Goal: Transaction & Acquisition: Purchase product/service

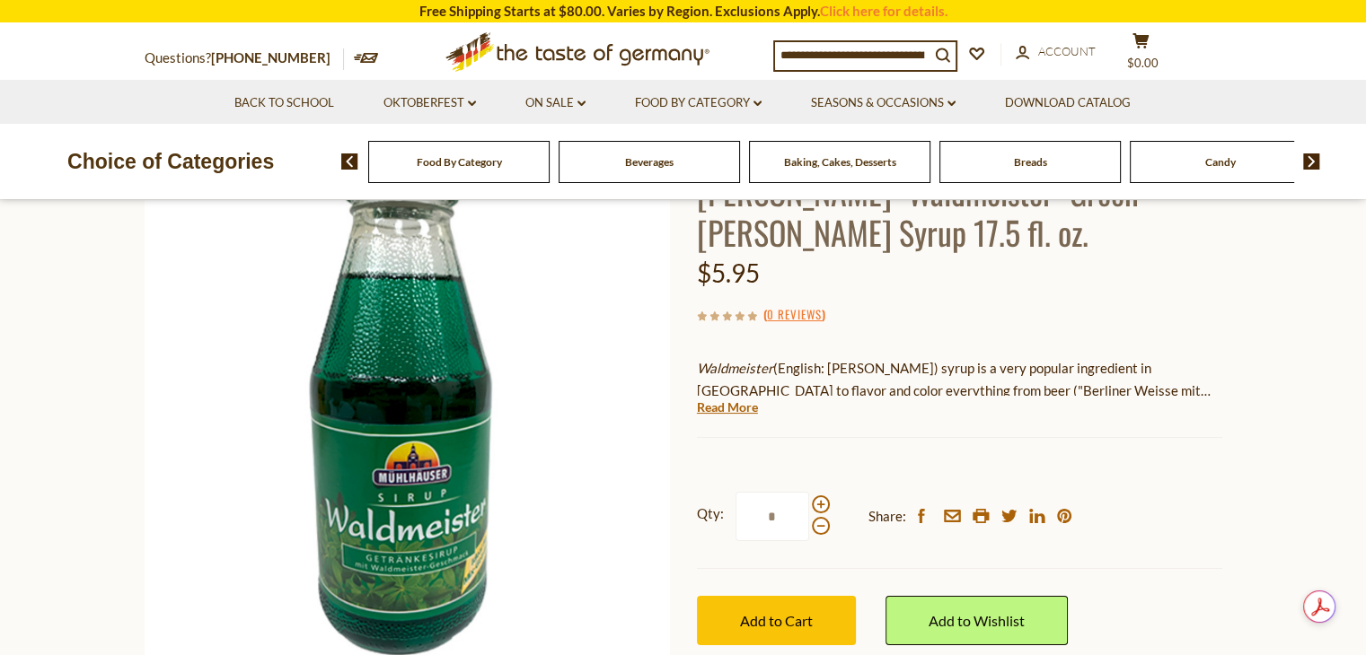
scroll to position [151, 0]
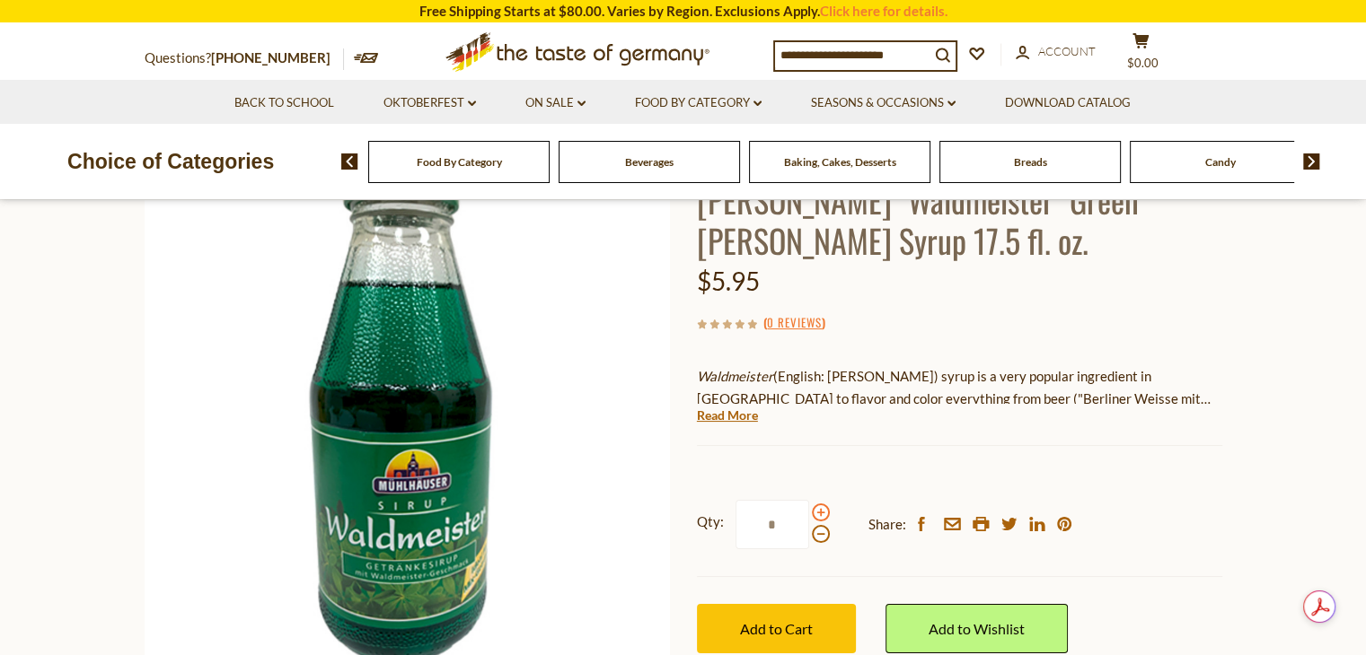
click at [819, 510] on span at bounding box center [821, 513] width 18 height 18
click at [809, 510] on input "*" at bounding box center [772, 524] width 74 height 49
click at [819, 510] on span at bounding box center [821, 513] width 18 height 18
click at [809, 510] on input "*" at bounding box center [772, 524] width 74 height 49
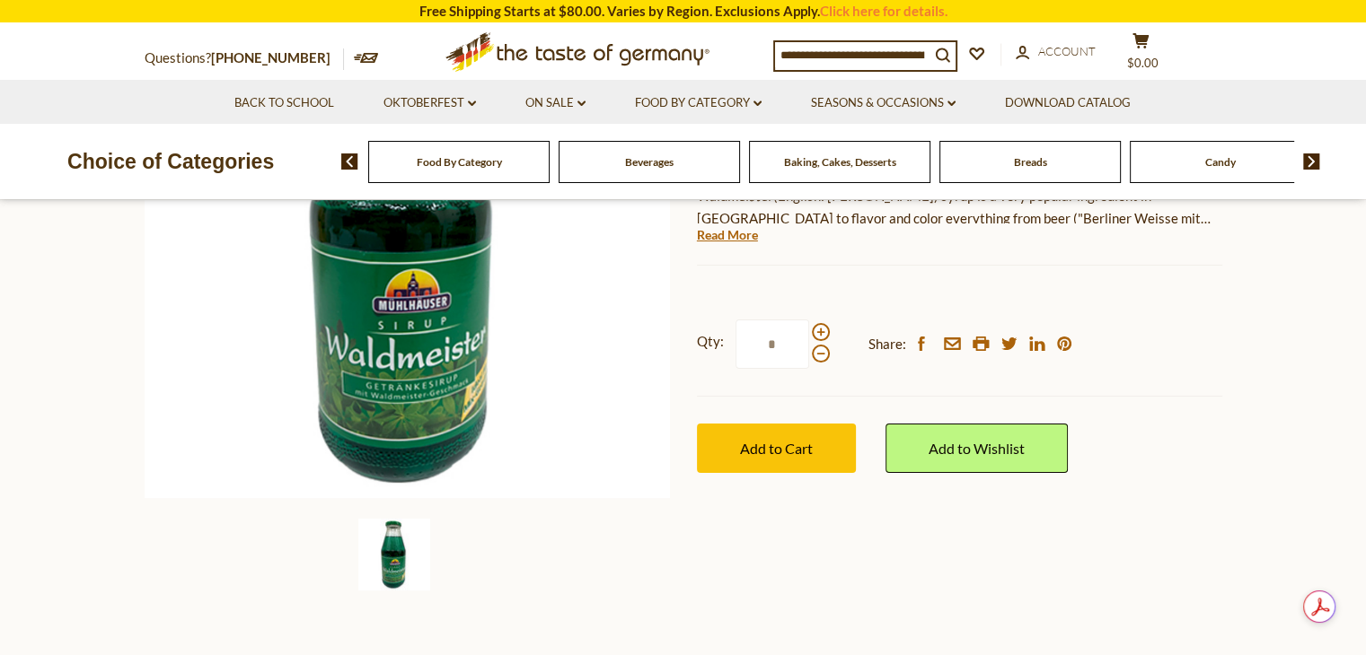
scroll to position [329, 0]
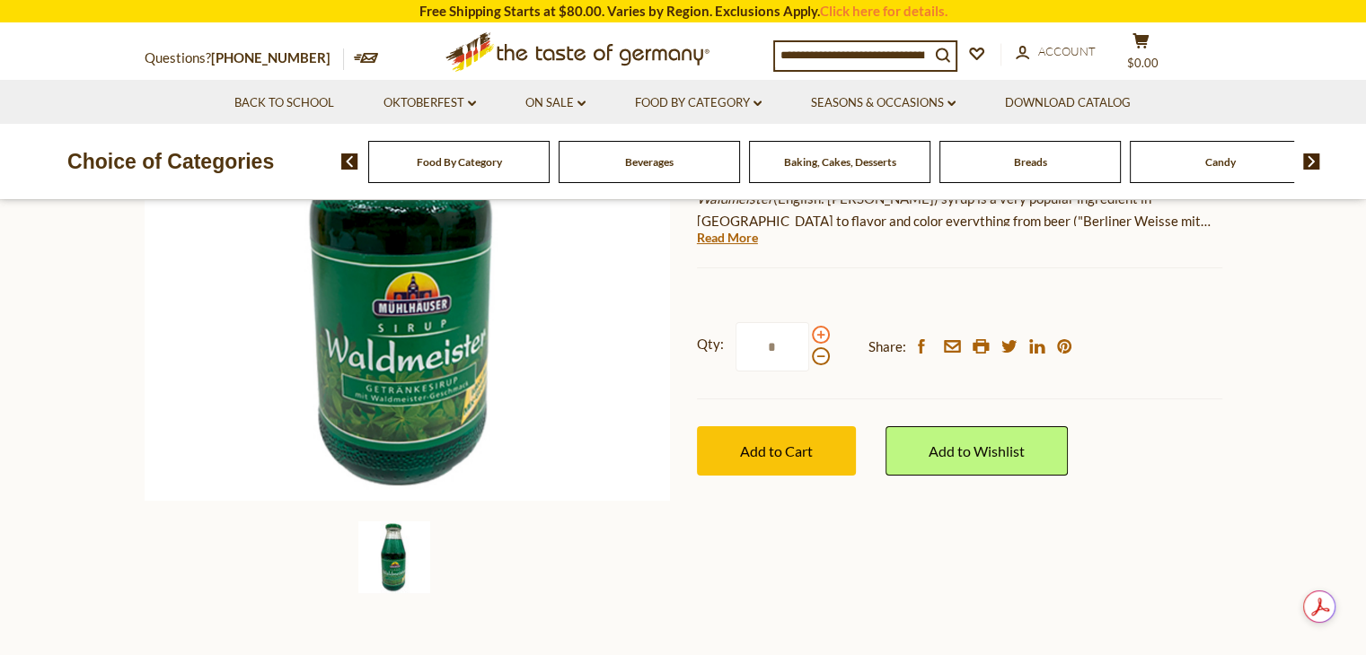
click at [819, 336] on span at bounding box center [821, 335] width 18 height 18
click at [809, 336] on input "*" at bounding box center [772, 346] width 74 height 49
click at [819, 355] on span at bounding box center [821, 356] width 18 height 18
click at [809, 355] on input "*" at bounding box center [772, 346] width 74 height 49
click at [819, 355] on span at bounding box center [821, 356] width 18 height 18
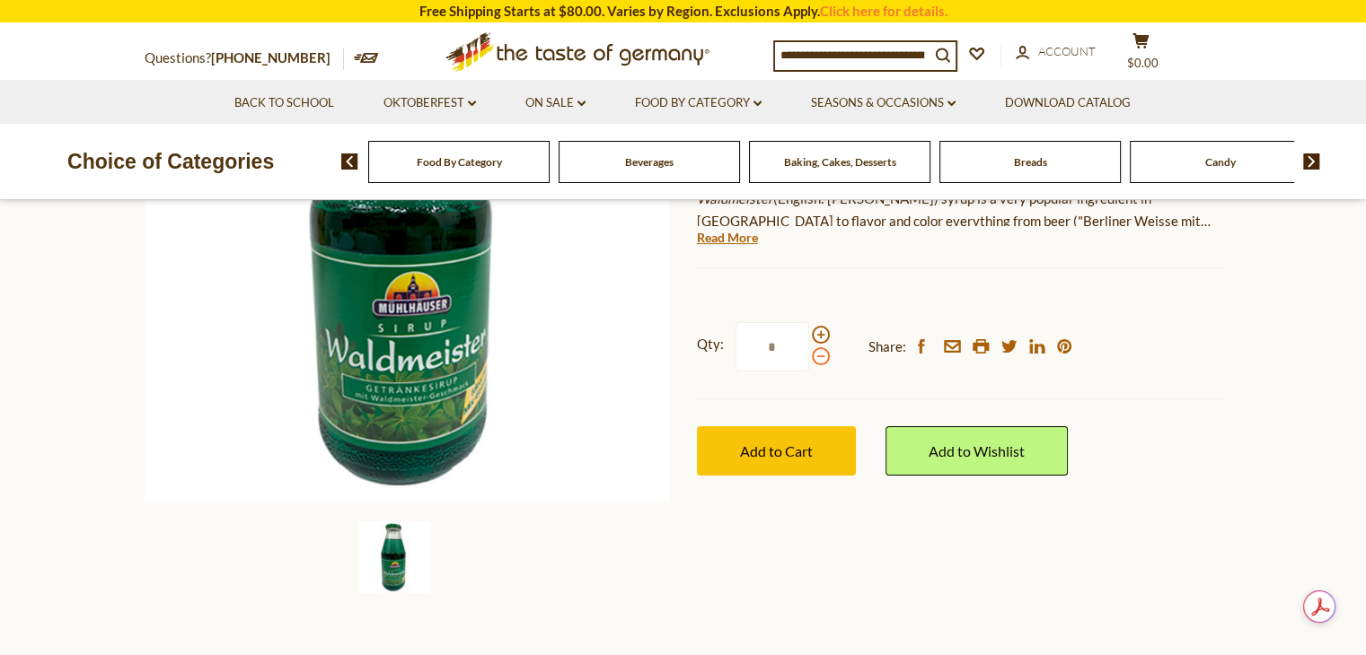
click at [809, 355] on input "*" at bounding box center [772, 346] width 74 height 49
click at [819, 355] on span at bounding box center [821, 356] width 18 height 18
click at [809, 355] on input "*" at bounding box center [772, 346] width 74 height 49
type input "*"
click at [819, 326] on label "Qty: *" at bounding box center [763, 346] width 133 height 49
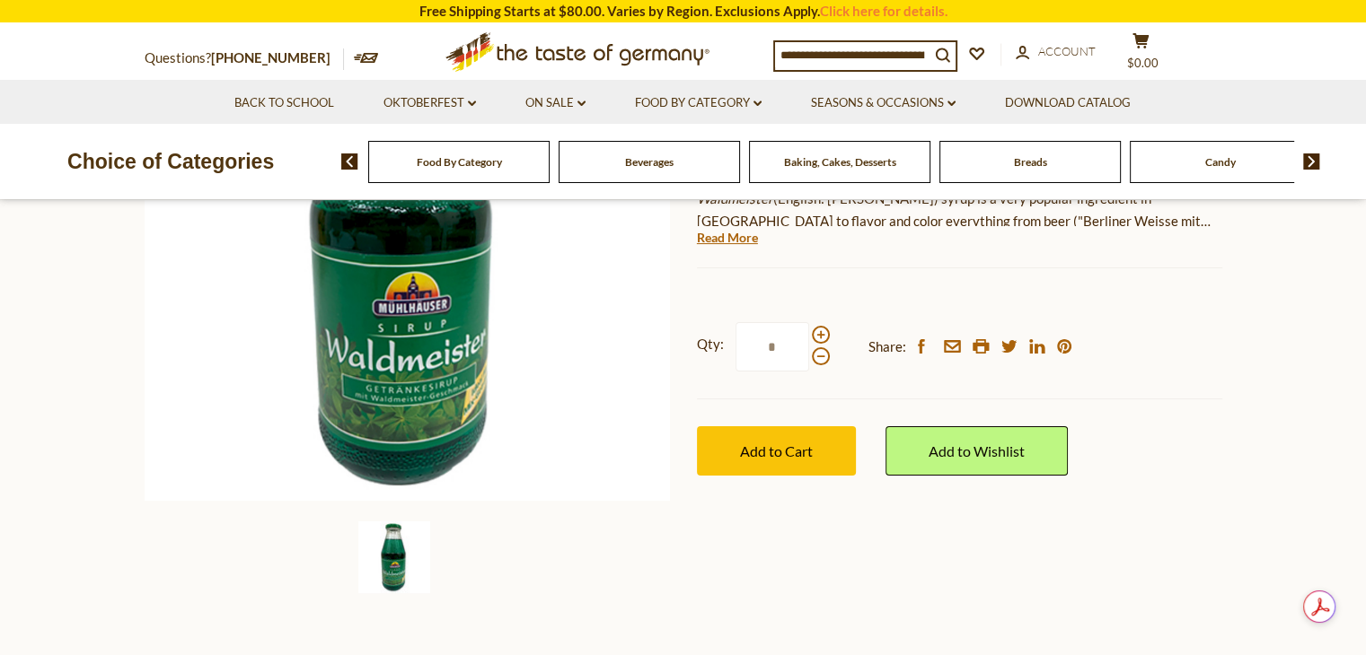
click at [809, 326] on input "*" at bounding box center [772, 346] width 74 height 49
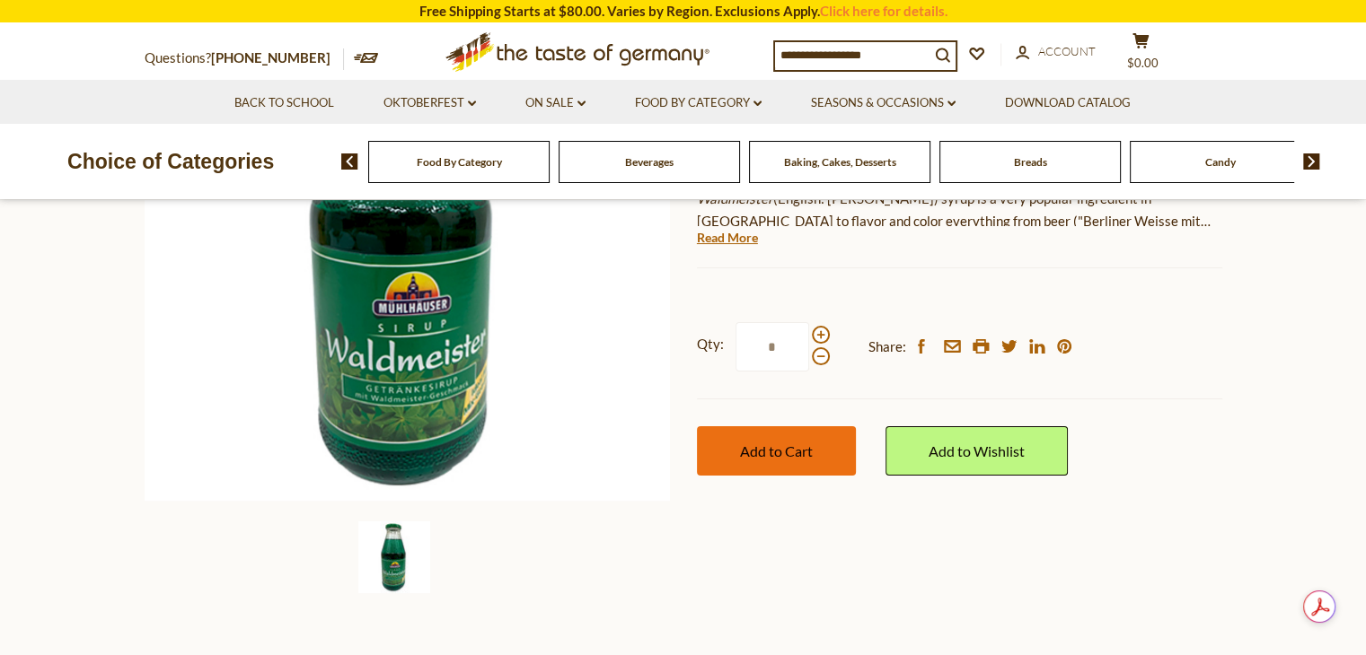
type input "*"
click at [823, 444] on button "Add to Cart" at bounding box center [776, 450] width 159 height 49
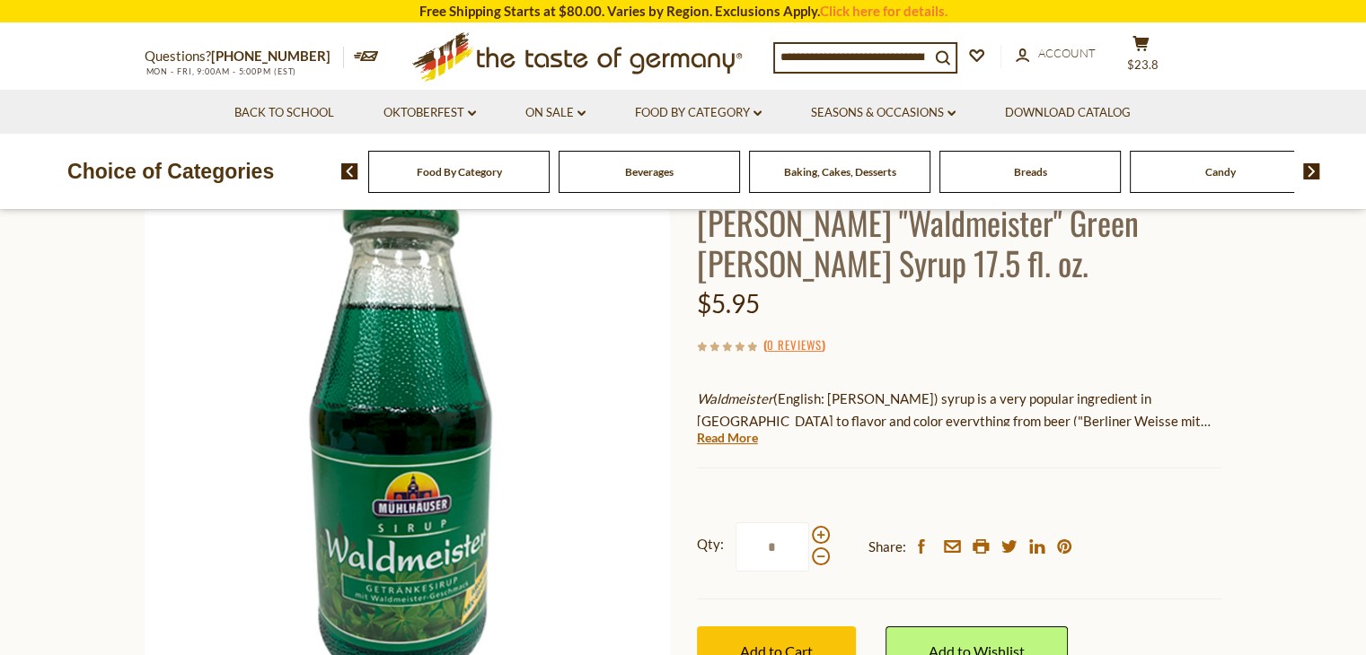
scroll to position [0, 0]
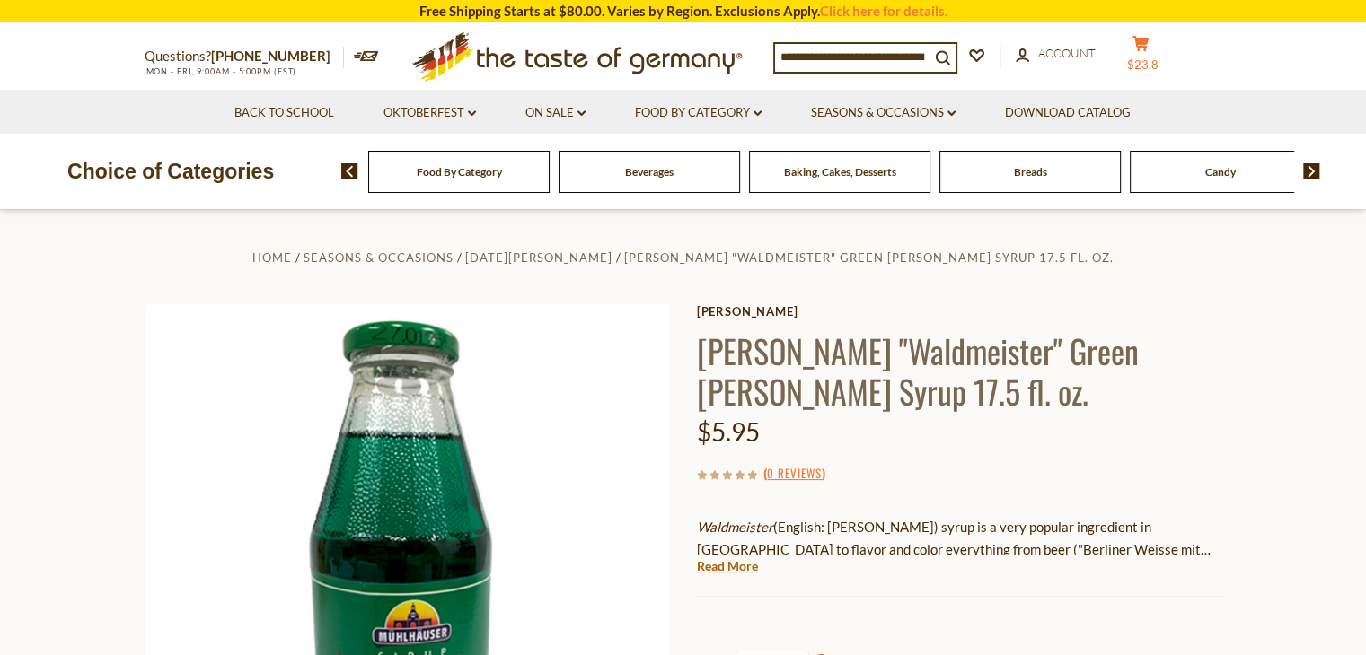
click at [1136, 51] on icon at bounding box center [1140, 43] width 16 height 15
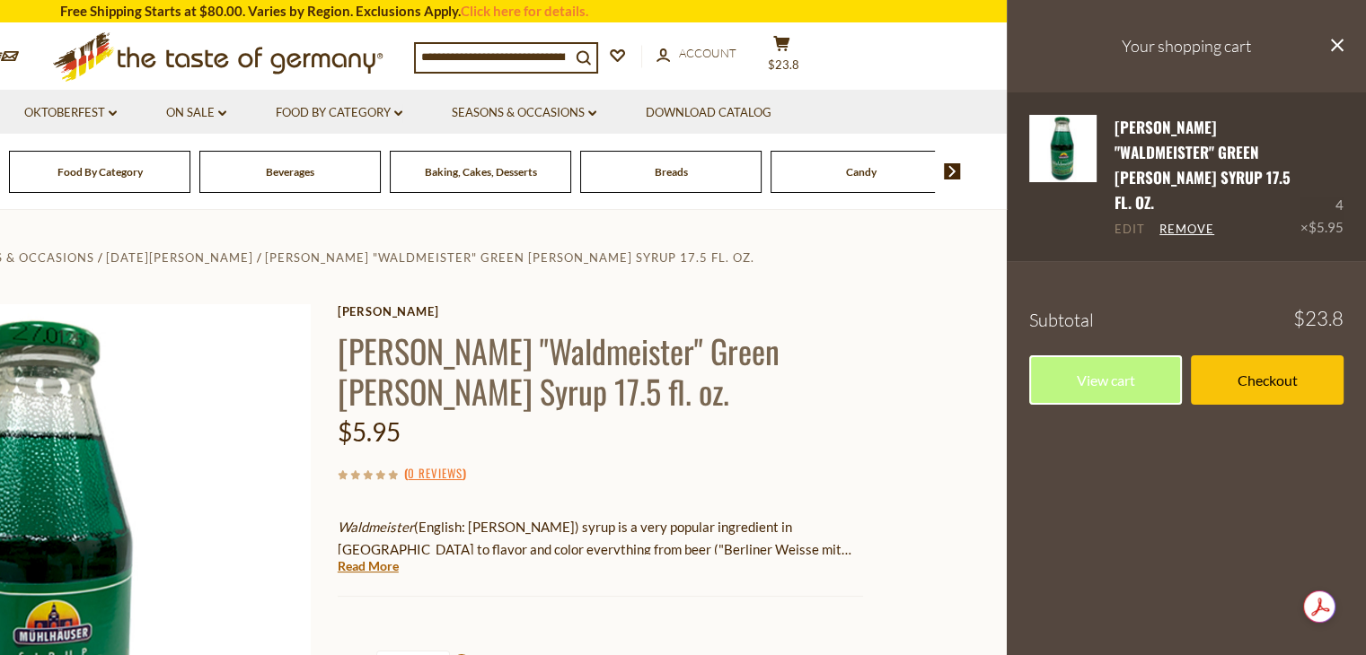
click at [1125, 222] on link "Edit" at bounding box center [1129, 230] width 31 height 16
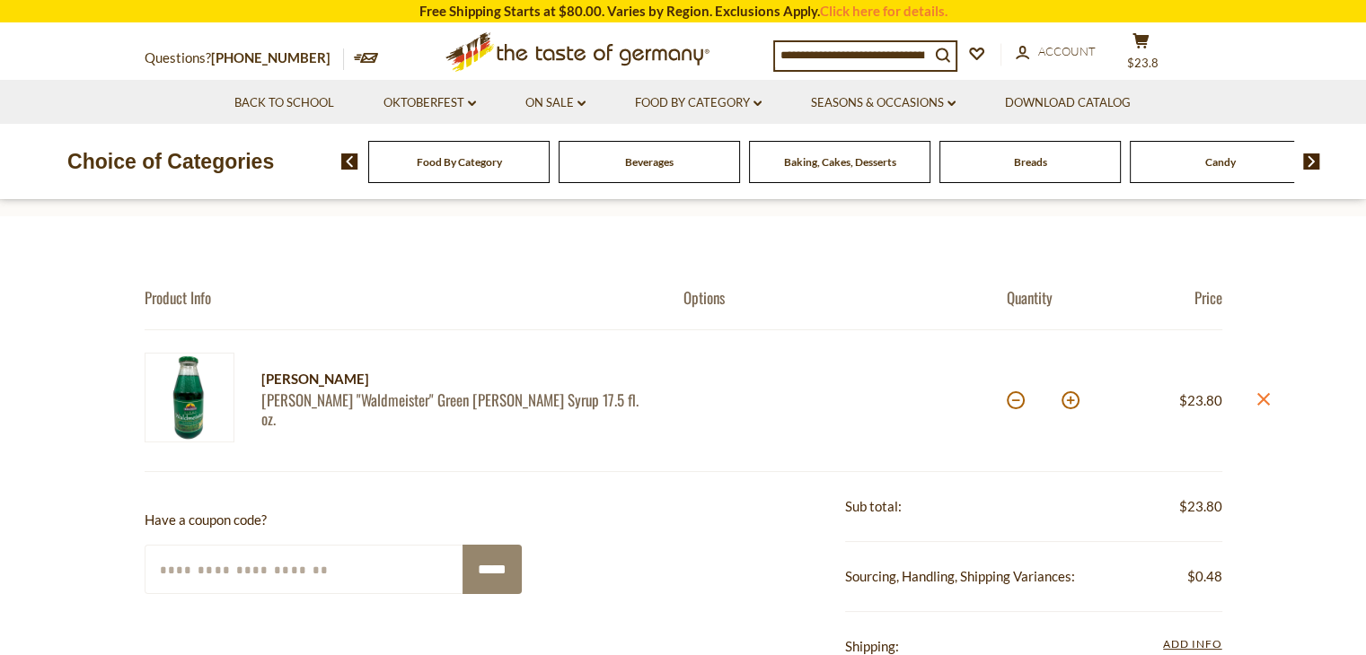
scroll to position [110, 0]
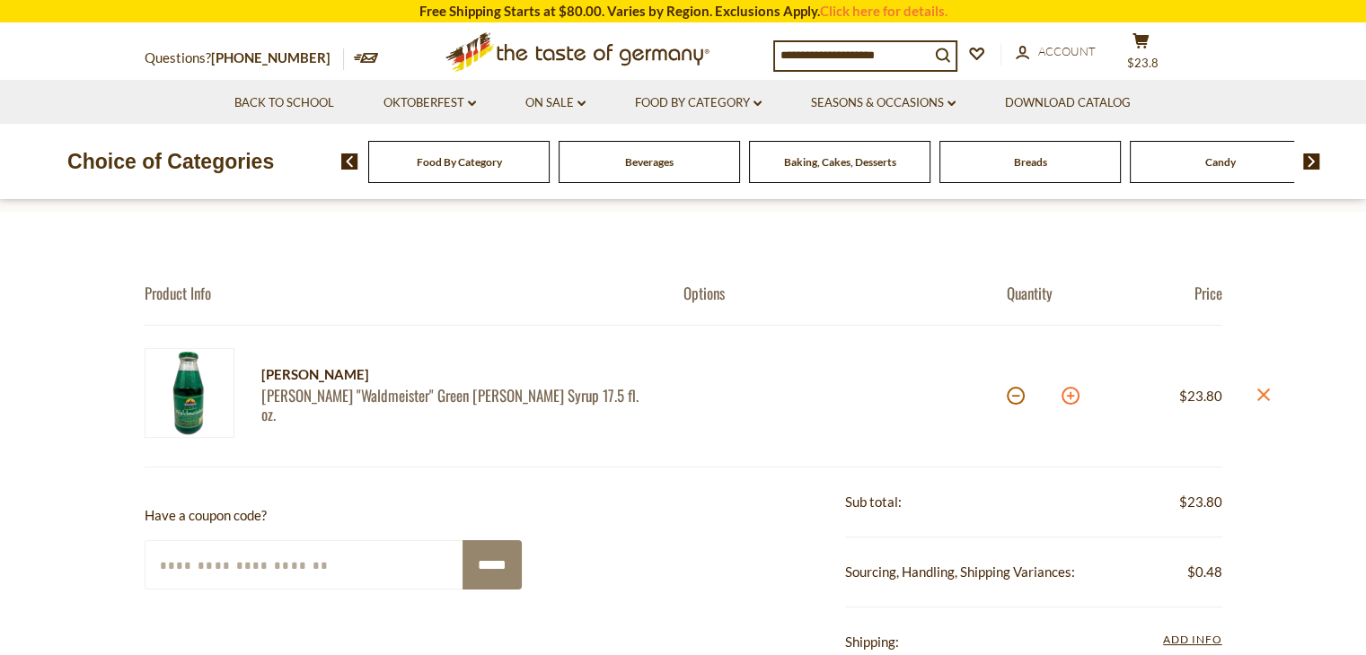
click at [1068, 396] on button at bounding box center [1070, 396] width 18 height 18
type input "*"
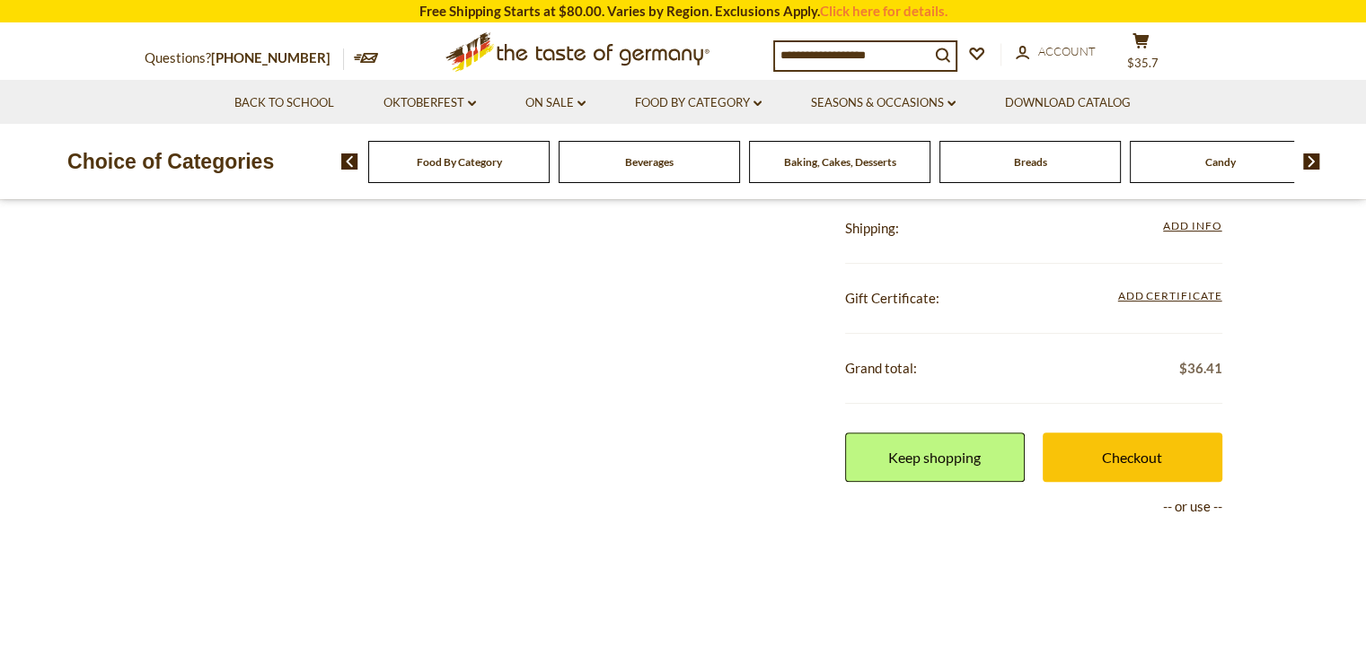
scroll to position [528, 0]
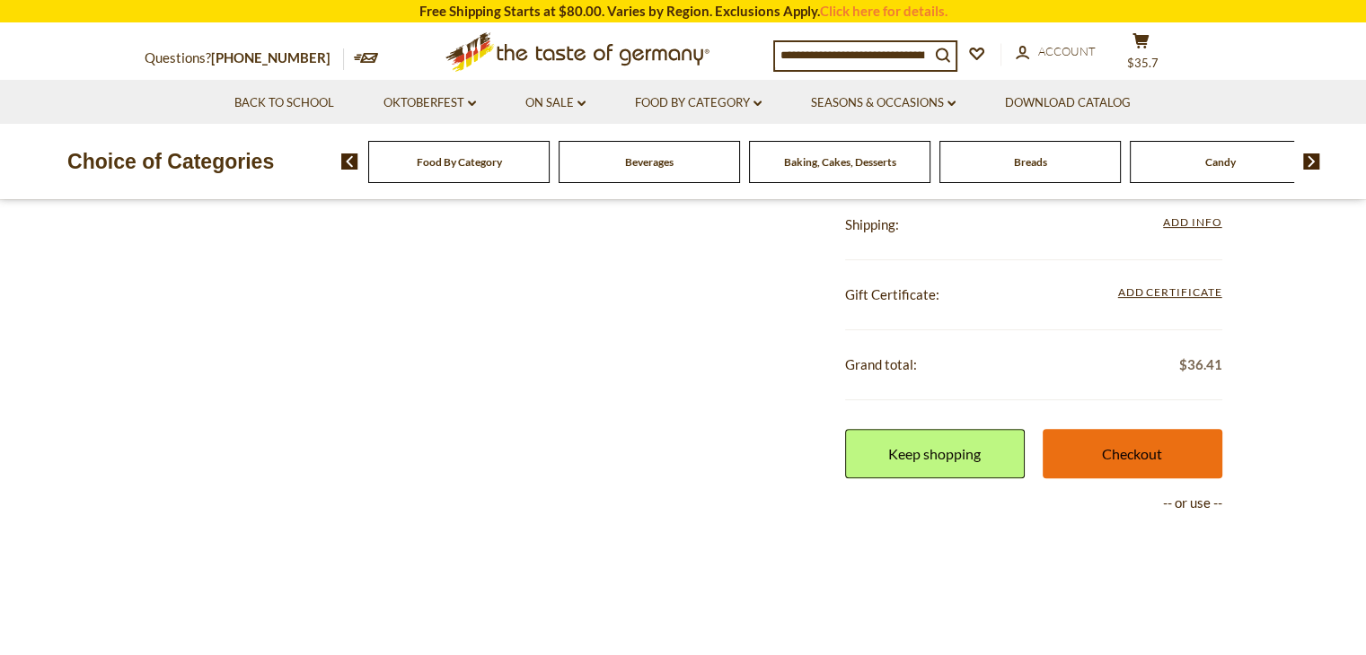
click at [1086, 450] on link "Checkout" at bounding box center [1132, 453] width 180 height 49
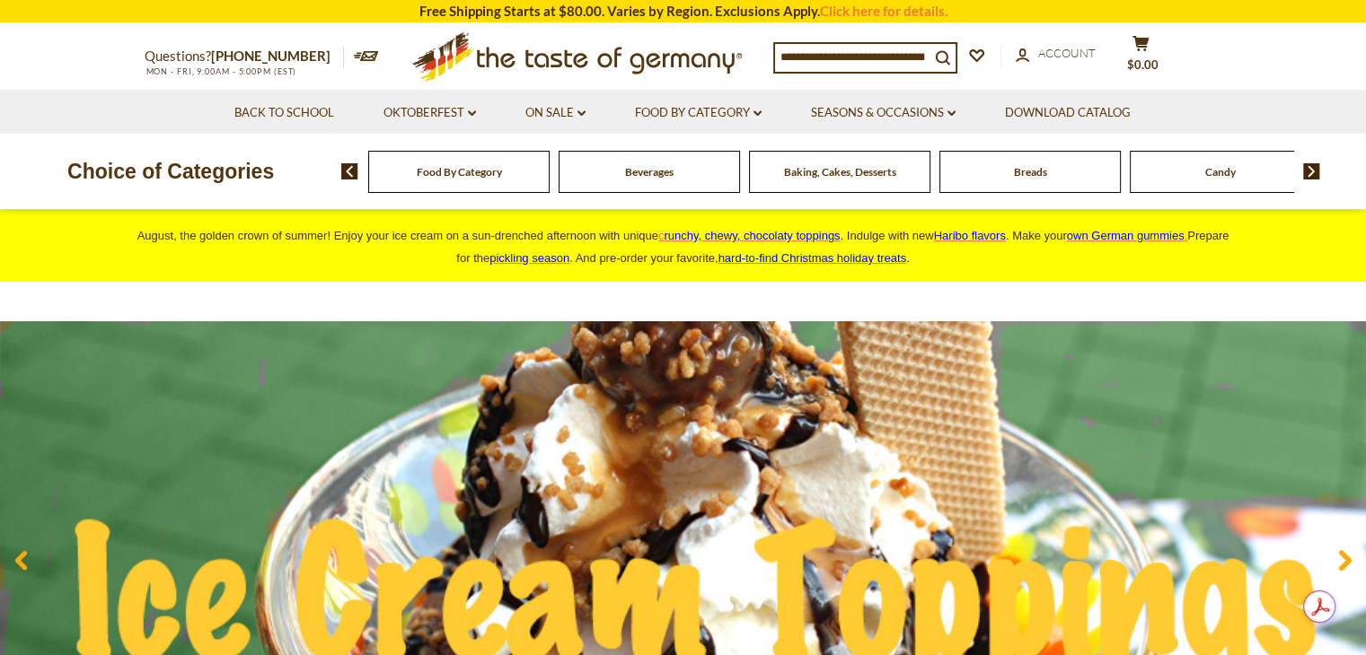
click at [849, 59] on input at bounding box center [852, 56] width 154 height 25
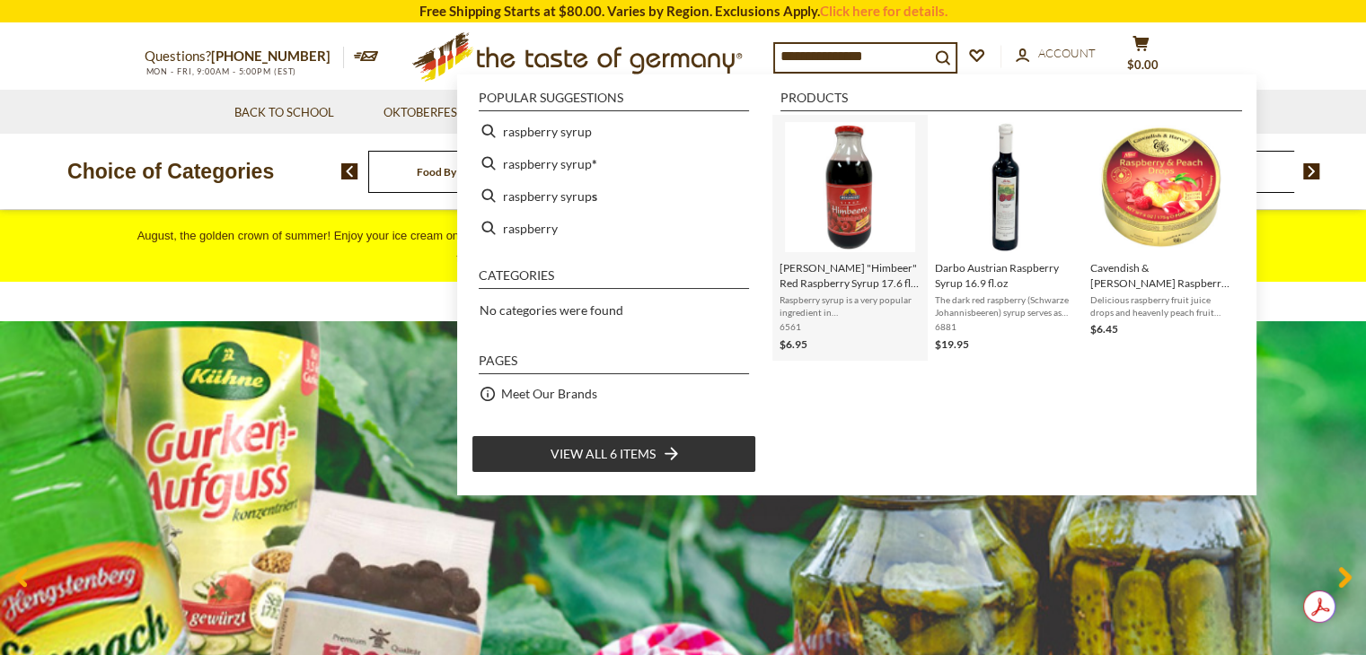
type input "**********"
click at [862, 262] on span "[PERSON_NAME] "Himbeer" Red Raspberry Syrup 17.6 fl. oz." at bounding box center [849, 275] width 141 height 31
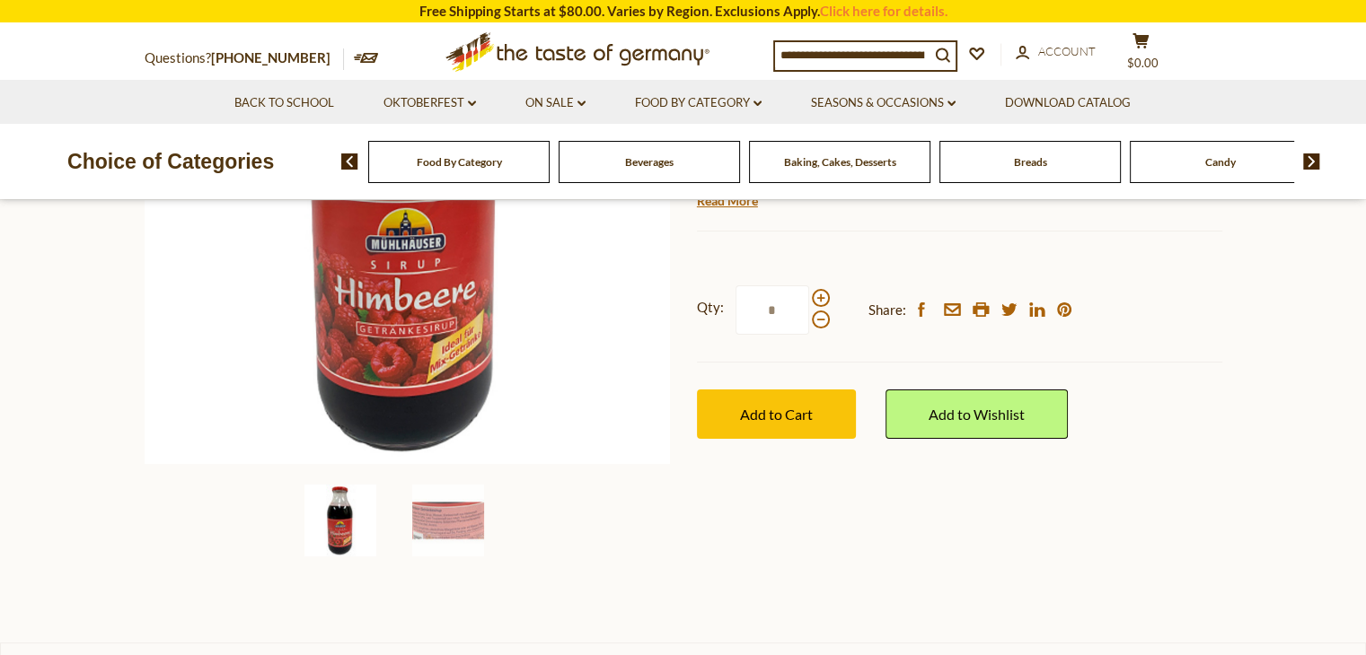
scroll to position [366, 0]
click at [819, 295] on span at bounding box center [821, 297] width 18 height 18
click at [809, 295] on input "*" at bounding box center [772, 309] width 74 height 49
click at [819, 295] on span at bounding box center [821, 297] width 18 height 18
click at [809, 295] on input "*" at bounding box center [772, 309] width 74 height 49
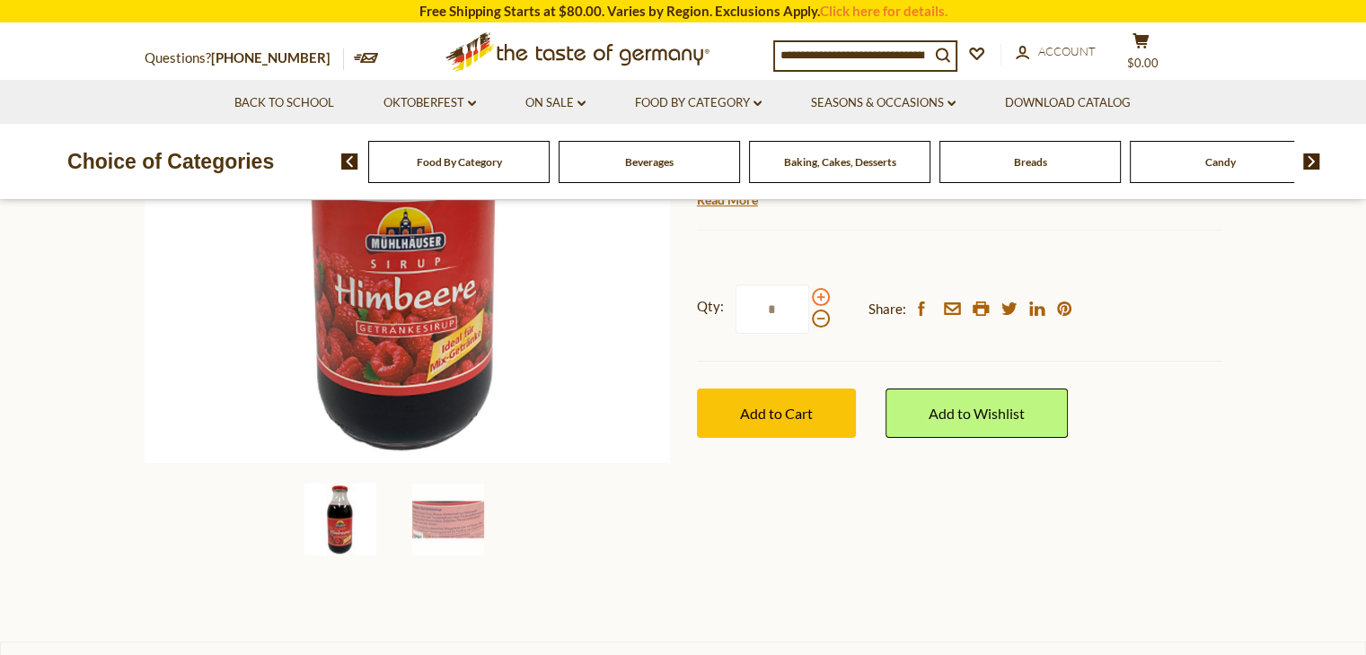
click at [819, 295] on span at bounding box center [821, 297] width 18 height 18
click at [809, 295] on input "*" at bounding box center [772, 309] width 74 height 49
type input "*"
click at [786, 403] on button "Add to Cart" at bounding box center [776, 413] width 159 height 49
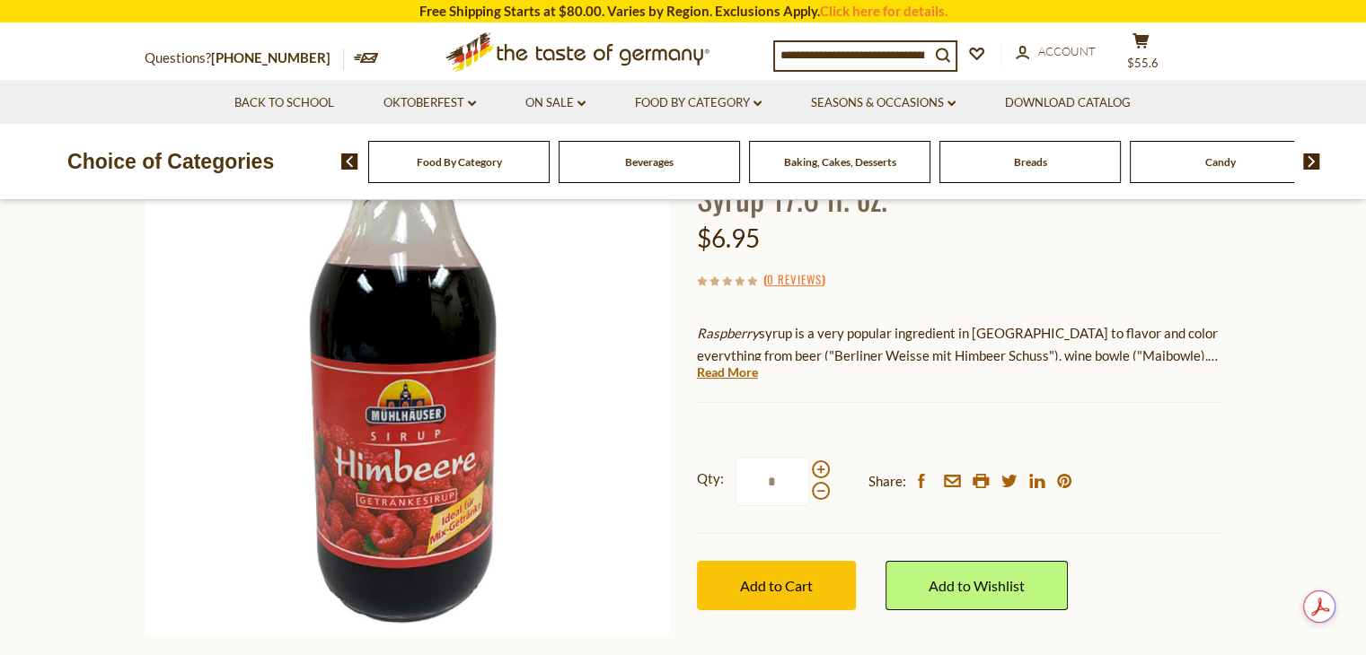
scroll to position [169, 0]
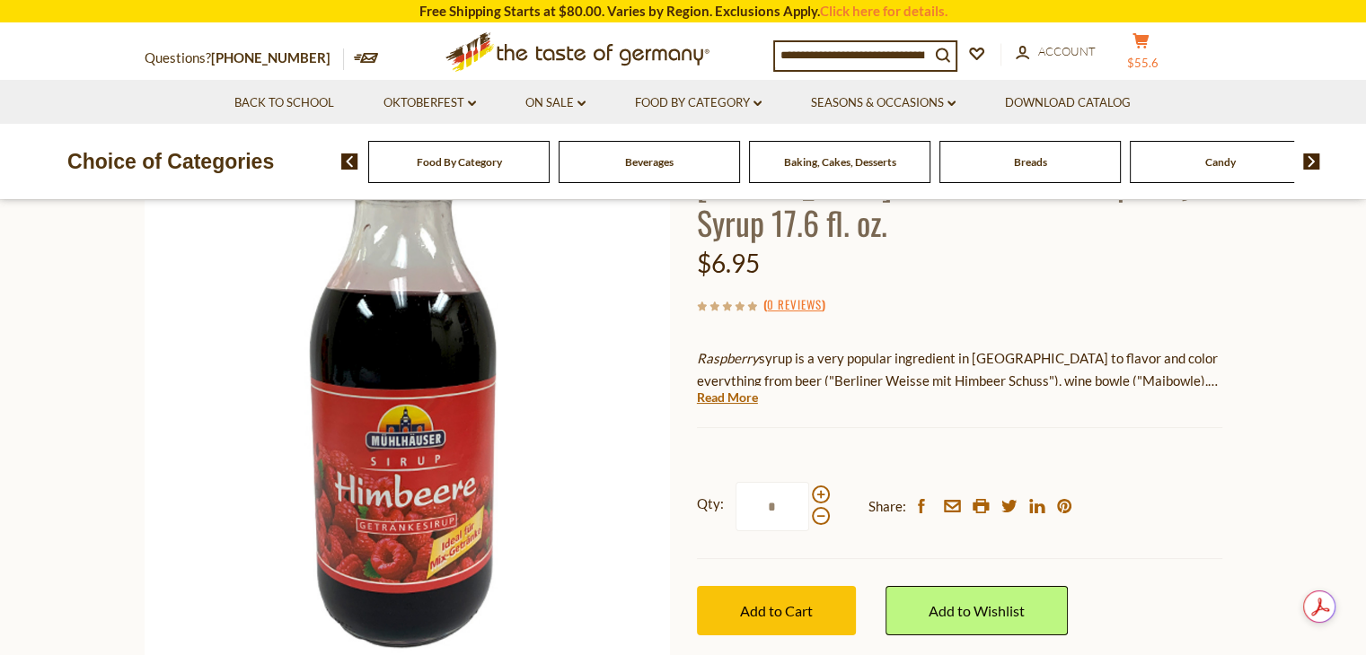
click at [1135, 44] on button "cart $55.6" at bounding box center [1141, 54] width 54 height 45
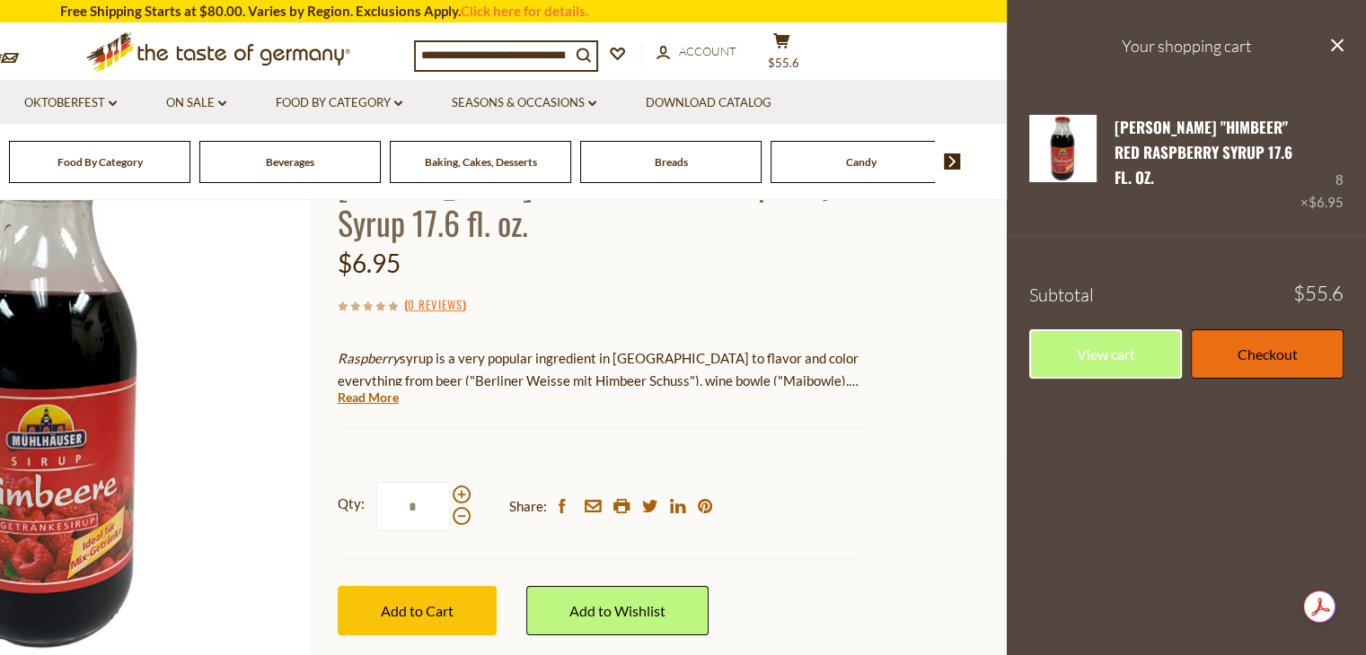
click at [1239, 329] on link "Checkout" at bounding box center [1266, 353] width 153 height 49
